Goal: Information Seeking & Learning: Learn about a topic

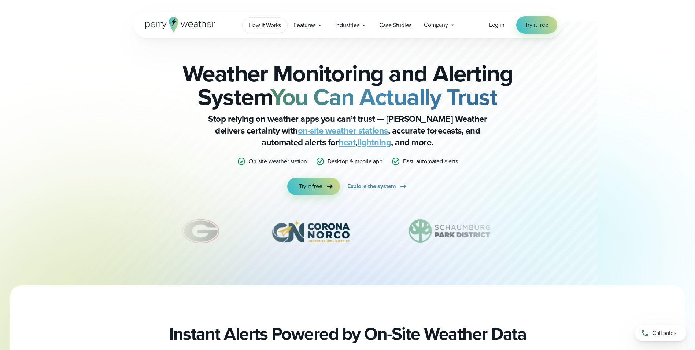
click at [266, 25] on span "How it Works" at bounding box center [265, 25] width 33 height 9
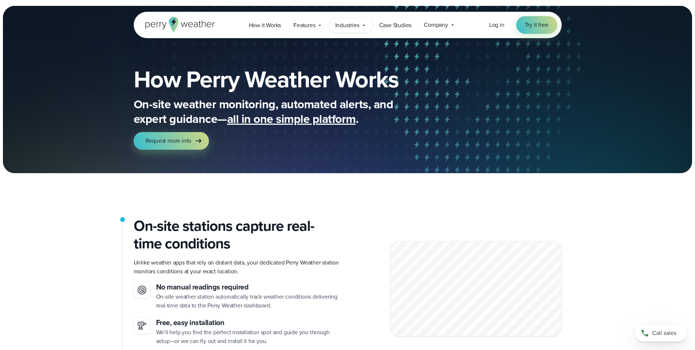
click at [344, 26] on span "Industries" at bounding box center [347, 25] width 24 height 9
